Goal: Navigation & Orientation: Find specific page/section

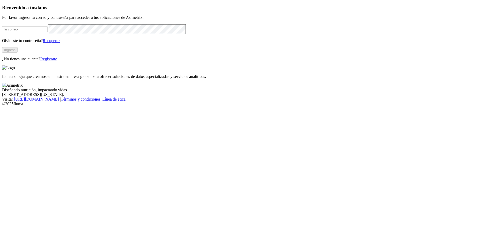
type input "[EMAIL_ADDRESS][DOMAIN_NAME]"
click at [18, 53] on button "Ingresa" at bounding box center [10, 49] width 16 height 5
